Goal: Information Seeking & Learning: Learn about a topic

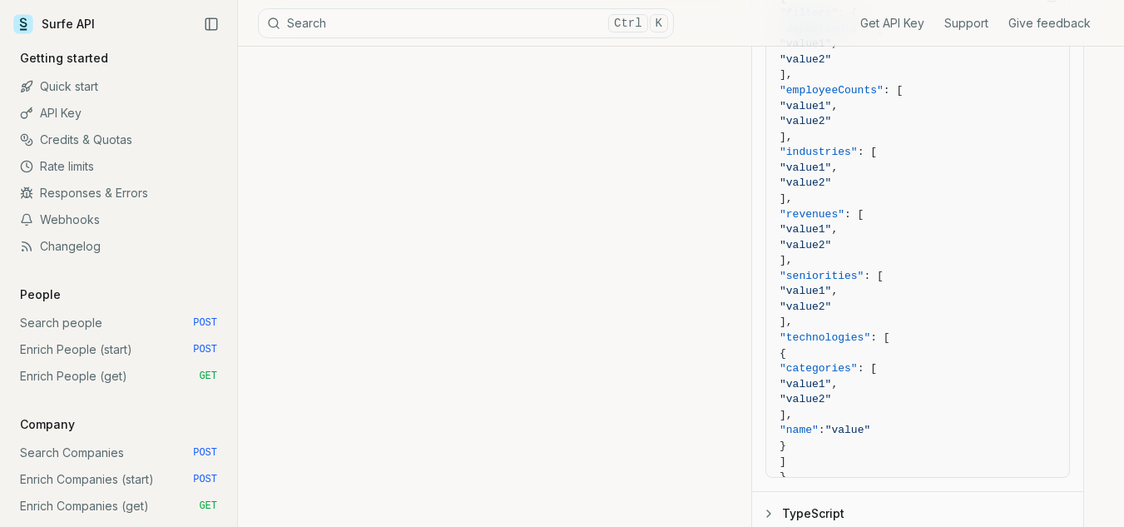
scroll to position [499, 0]
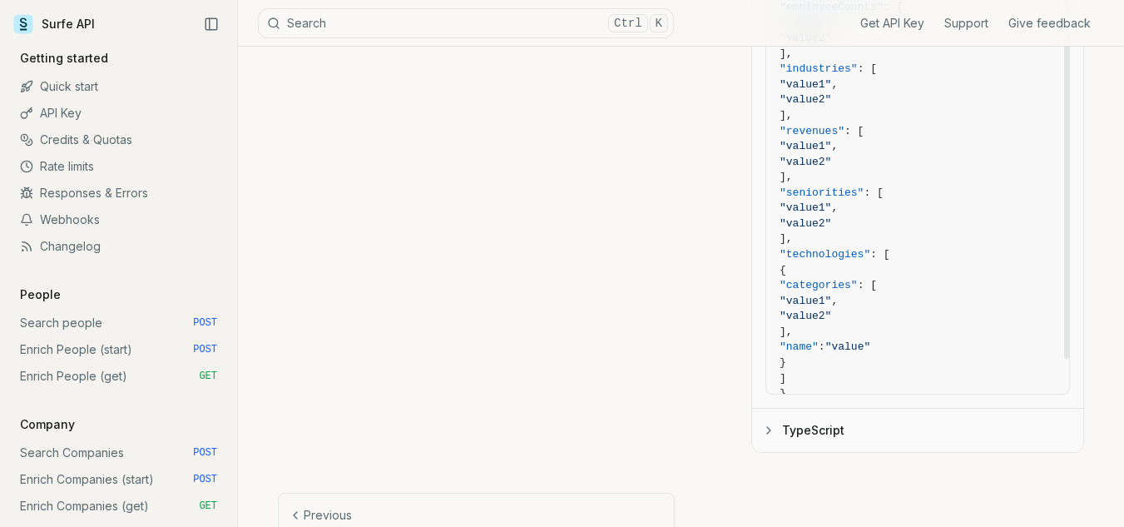
drag, startPoint x: 802, startPoint y: 195, endPoint x: 883, endPoint y: 187, distance: 81.1
click at [883, 187] on span ""seniorities" : [" at bounding box center [918, 194] width 276 height 16
copy span ""seniorities""
click at [831, 219] on span ""value2"" at bounding box center [806, 223] width 52 height 12
drag, startPoint x: 825, startPoint y: 237, endPoint x: 805, endPoint y: 196, distance: 45.8
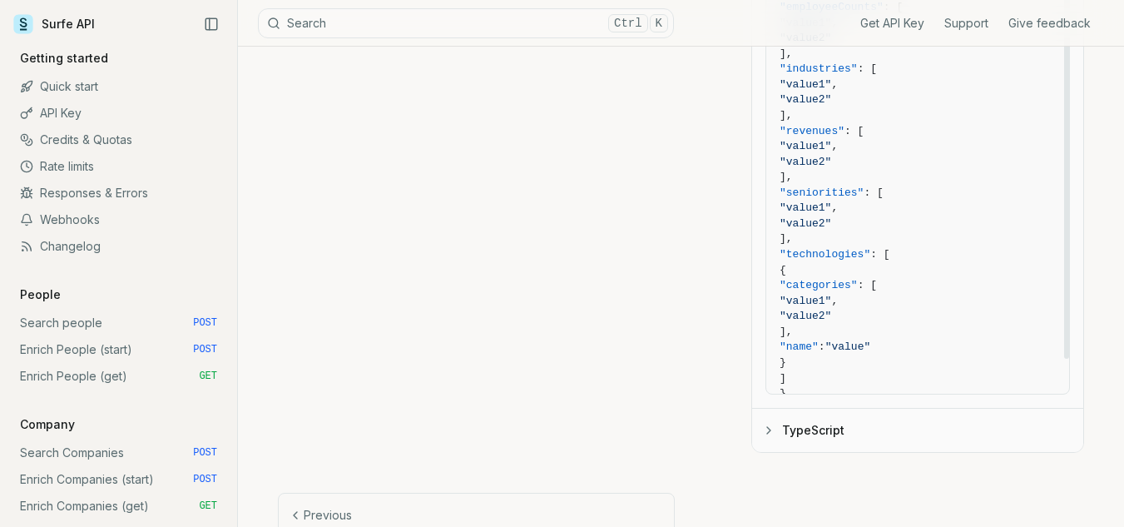
click at [805, 196] on code "{ "filters" : { "departments" : [ "value1" , "value2" ], "employeeCounts" : [ "…" at bounding box center [918, 163] width 276 height 510
copy code ""seniorities" : [ "value1" , "value2" ],"
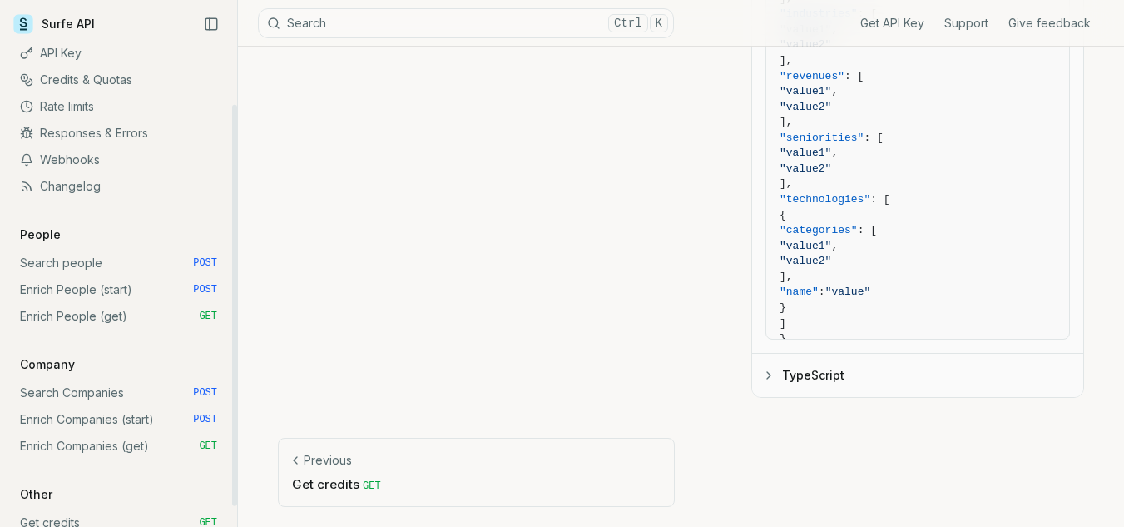
scroll to position [83, 0]
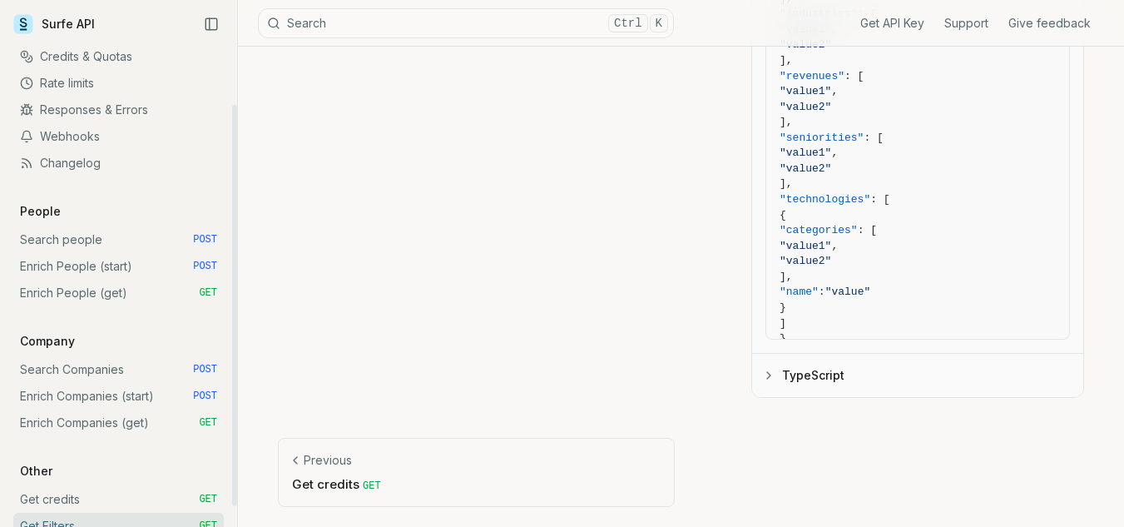
click at [354, 24] on button "Search Ctrl K" at bounding box center [466, 23] width 416 height 30
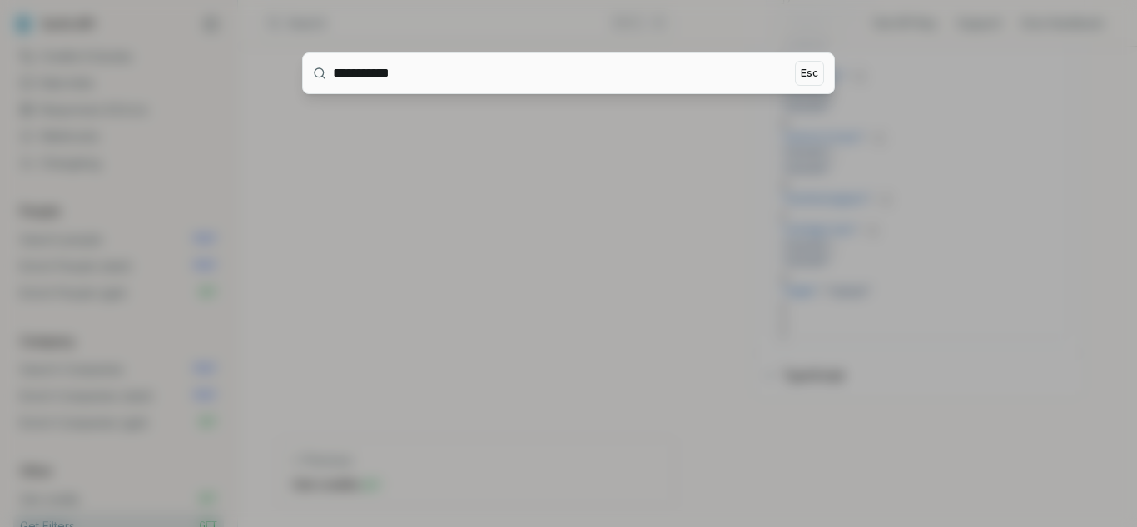
type input "**********"
click at [431, 69] on input "**********" at bounding box center [560, 73] width 455 height 40
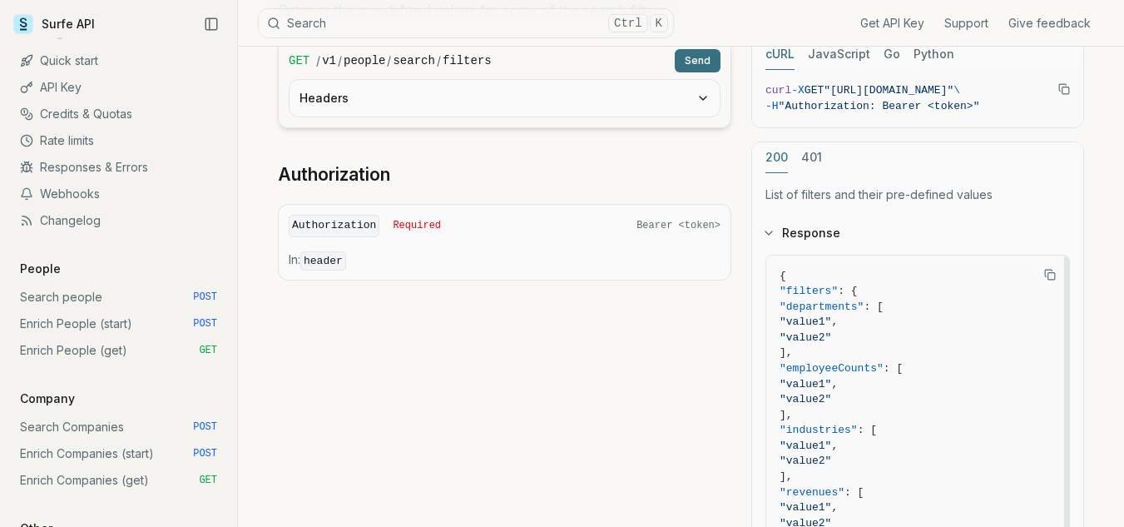
scroll to position [0, 0]
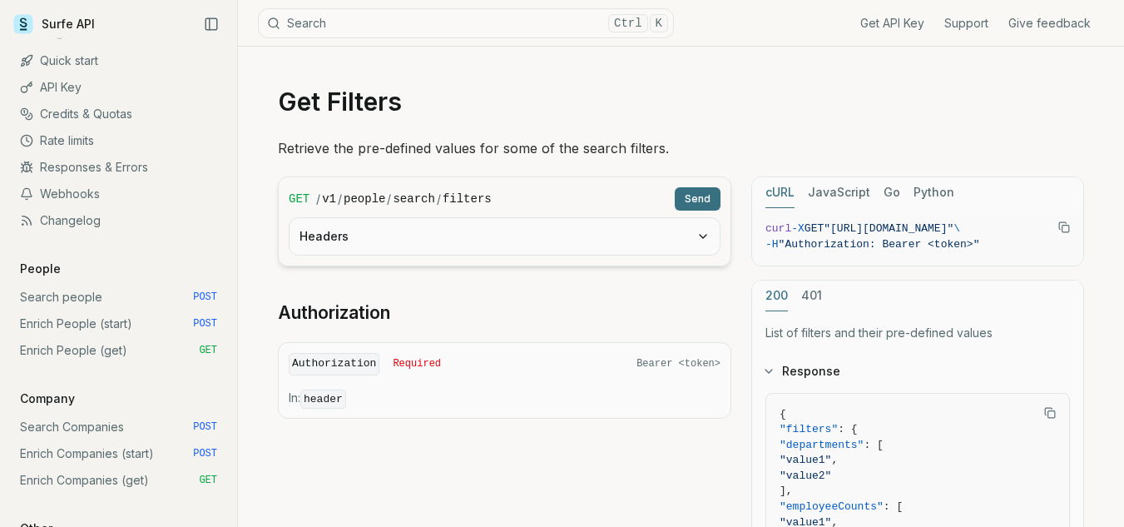
click at [698, 238] on icon "button" at bounding box center [702, 236] width 13 height 13
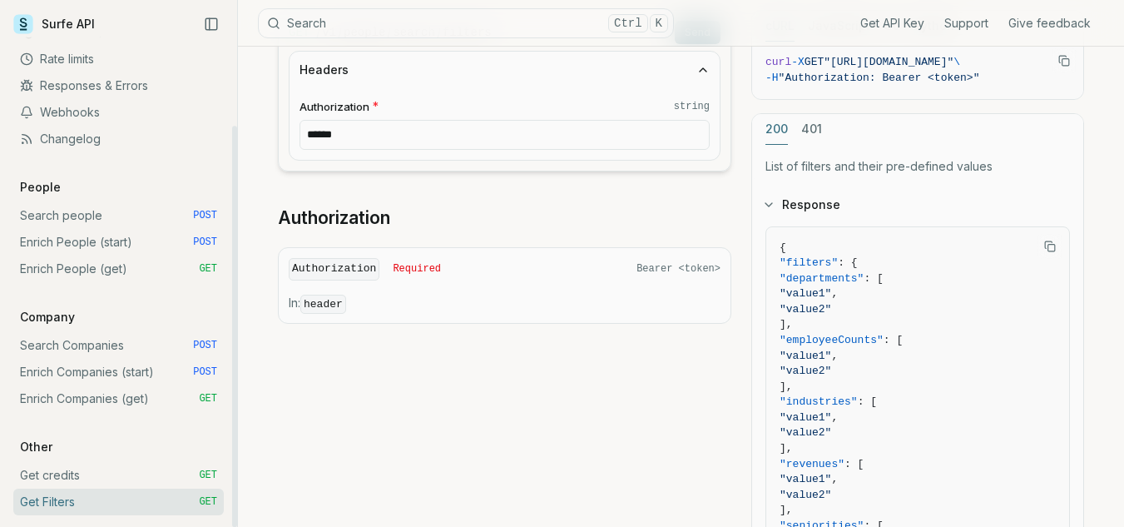
scroll to position [109, 0]
click at [83, 344] on link "Search Companies POST" at bounding box center [118, 343] width 211 height 27
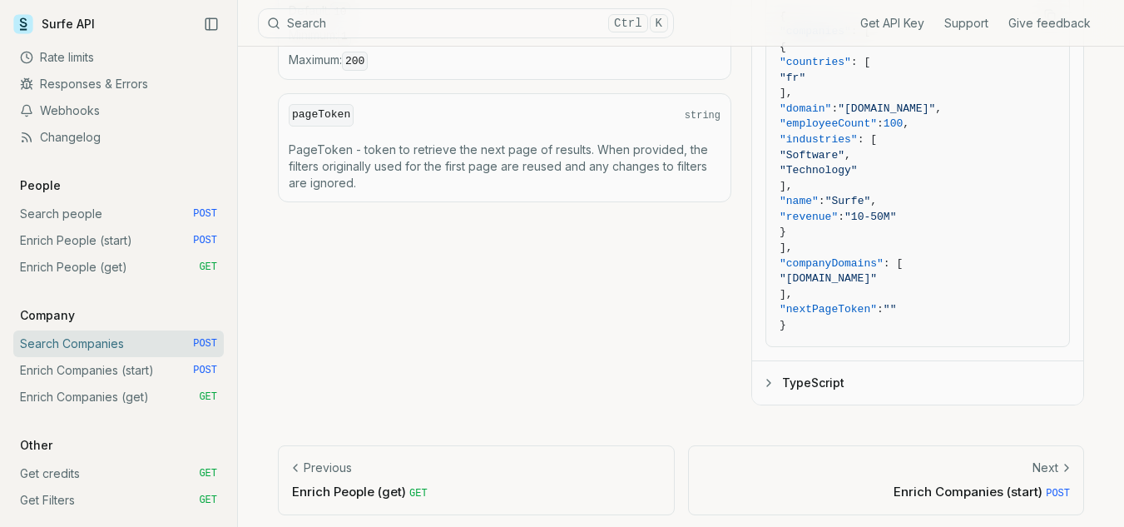
scroll to position [929, 0]
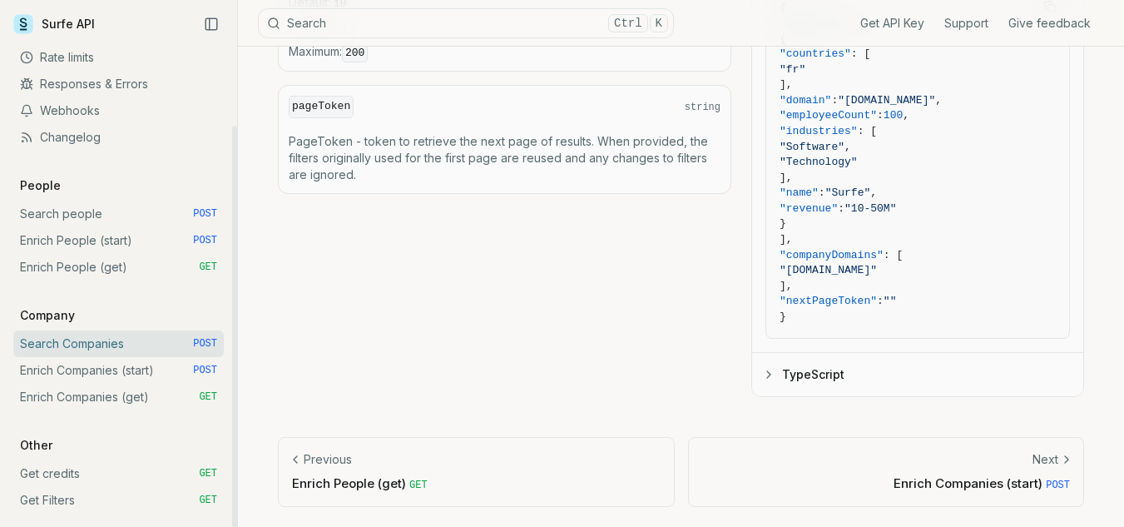
click at [119, 374] on link "Enrich Companies (start) POST" at bounding box center [118, 370] width 211 height 27
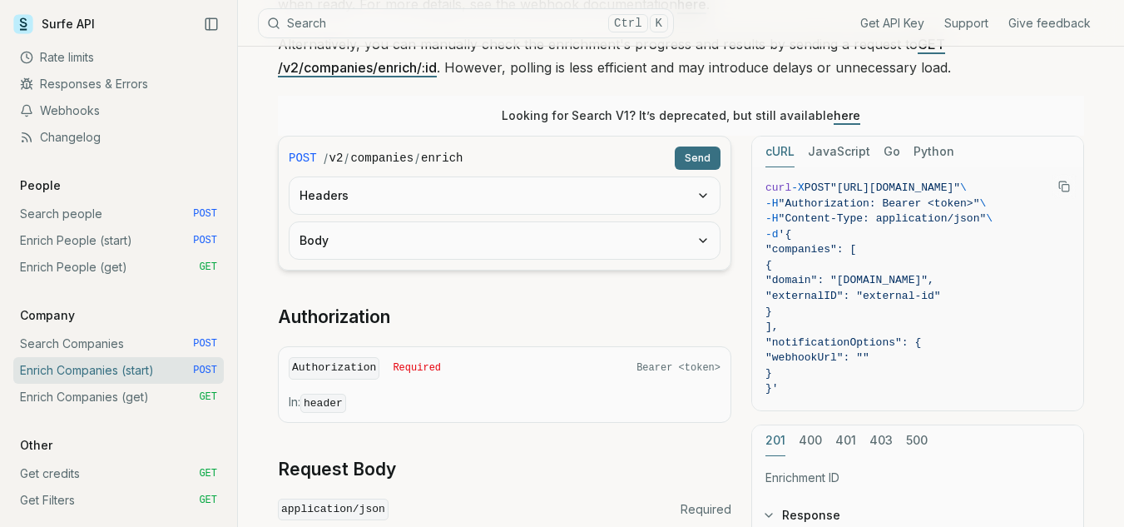
scroll to position [416, 0]
